Goal: Transaction & Acquisition: Purchase product/service

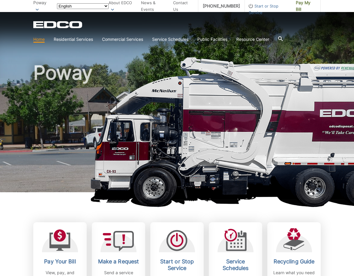
scroll to position [107, 0]
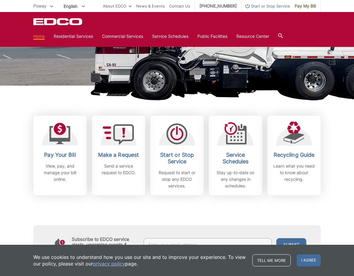
click at [229, 10] on link "[PHONE_NUMBER]" at bounding box center [218, 6] width 47 height 12
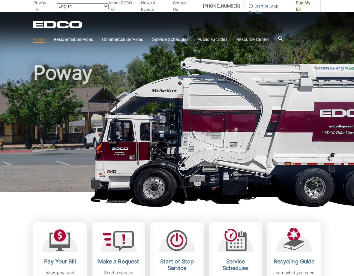
scroll to position [107, 0]
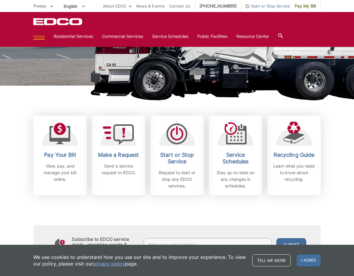
click at [56, 154] on h2 "Pay Your Bill" at bounding box center [60, 155] width 44 height 7
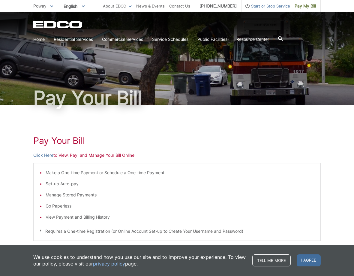
click at [26, 155] on div "Pay Your [PERSON_NAME] Here to View, Pay, and Manage Your Bill Online Make a On…" at bounding box center [177, 226] width 354 height 242
click at [38, 157] on link "Click Here" at bounding box center [43, 155] width 20 height 7
